Goal: Transaction & Acquisition: Book appointment/travel/reservation

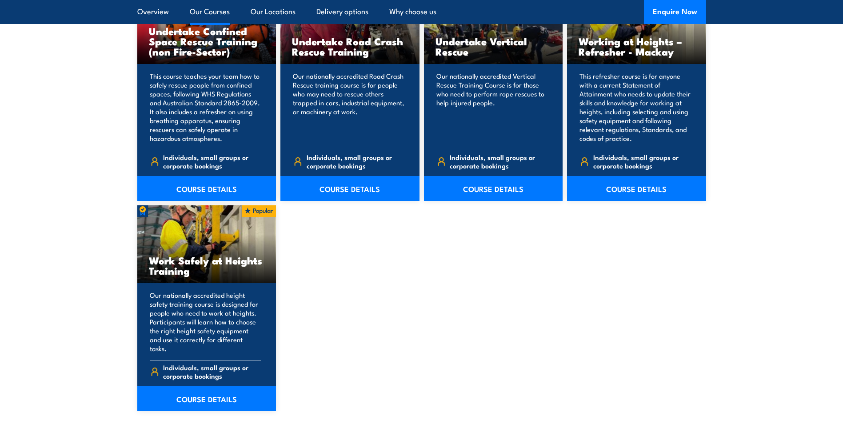
scroll to position [1022, 0]
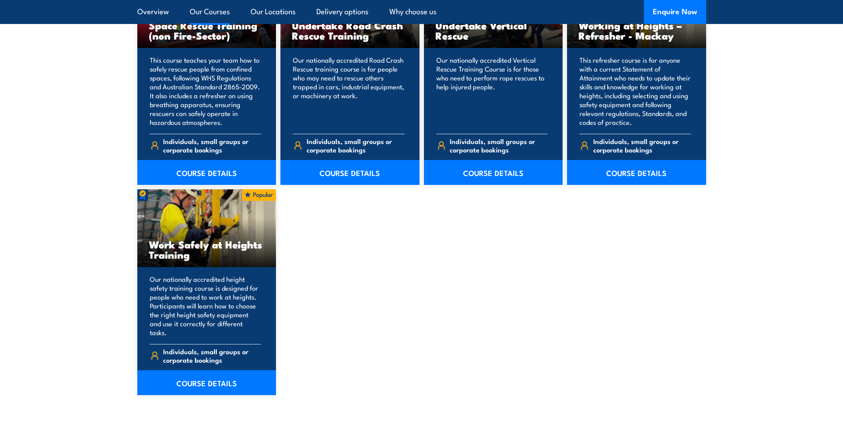
click at [212, 370] on link "COURSE DETAILS" at bounding box center [206, 382] width 139 height 25
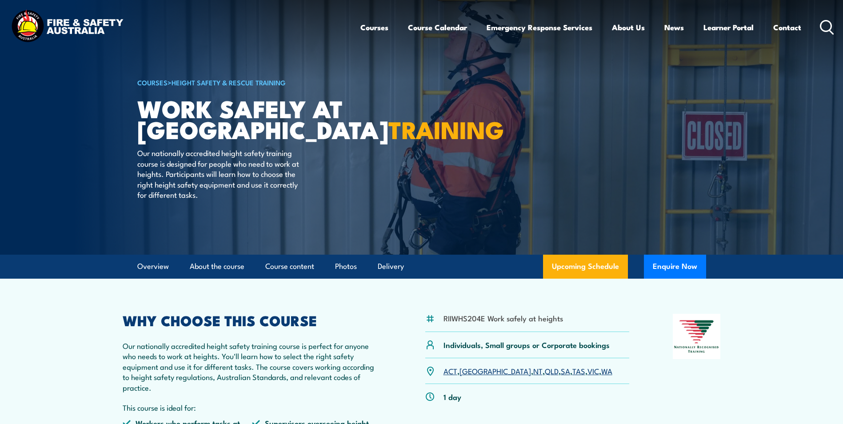
click at [444, 24] on link "Course Calendar" at bounding box center [437, 28] width 59 height 24
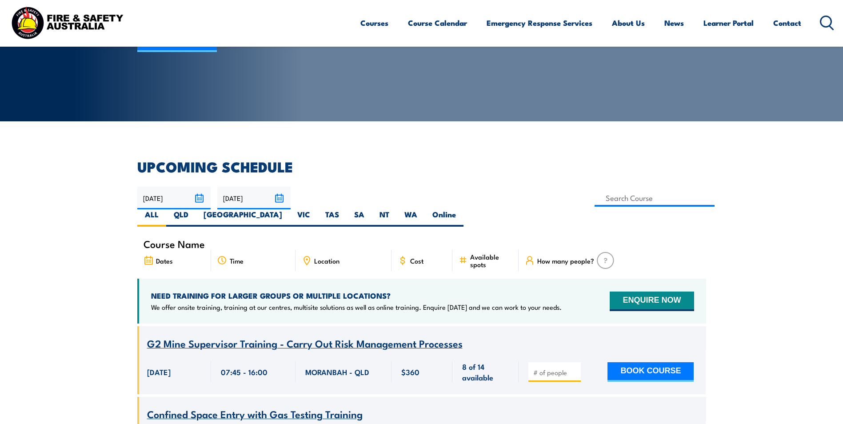
click at [372, 209] on label "SA" at bounding box center [359, 217] width 25 height 17
click at [370, 209] on input "SA" at bounding box center [367, 212] width 6 height 6
radio input "true"
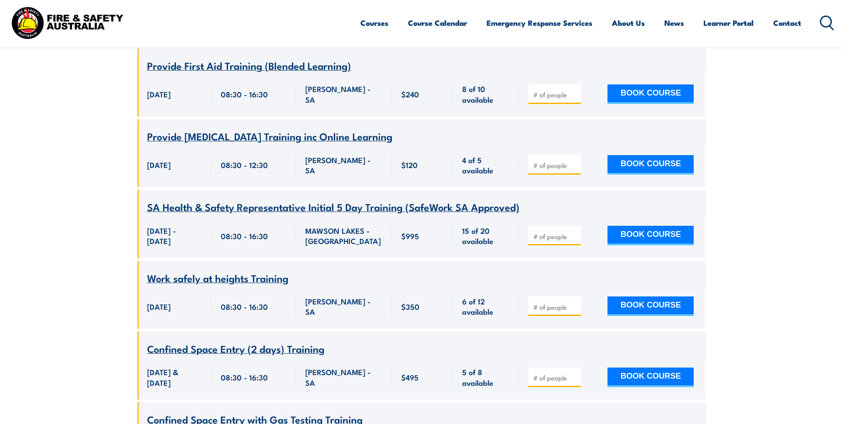
scroll to position [427, 0]
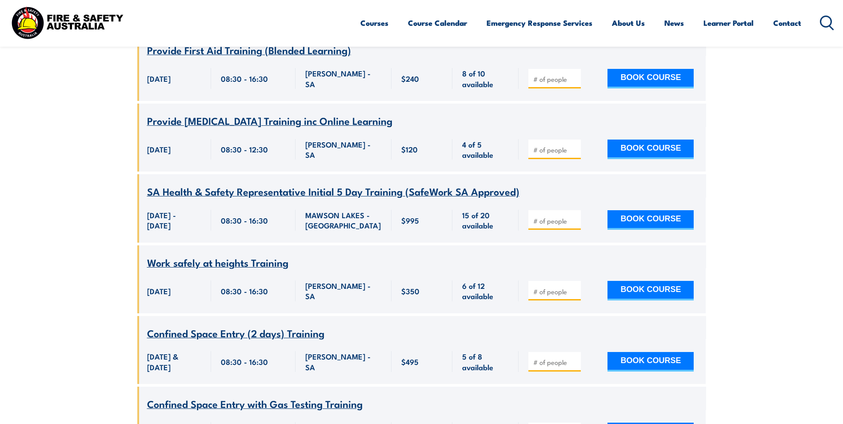
click at [629, 281] on button "BOOK COURSE" at bounding box center [651, 291] width 86 height 20
type input "1"
click at [574, 287] on input "1" at bounding box center [555, 291] width 44 height 9
click at [631, 281] on button "BOOK COURSE" at bounding box center [651, 291] width 86 height 20
